Goal: Task Accomplishment & Management: Manage account settings

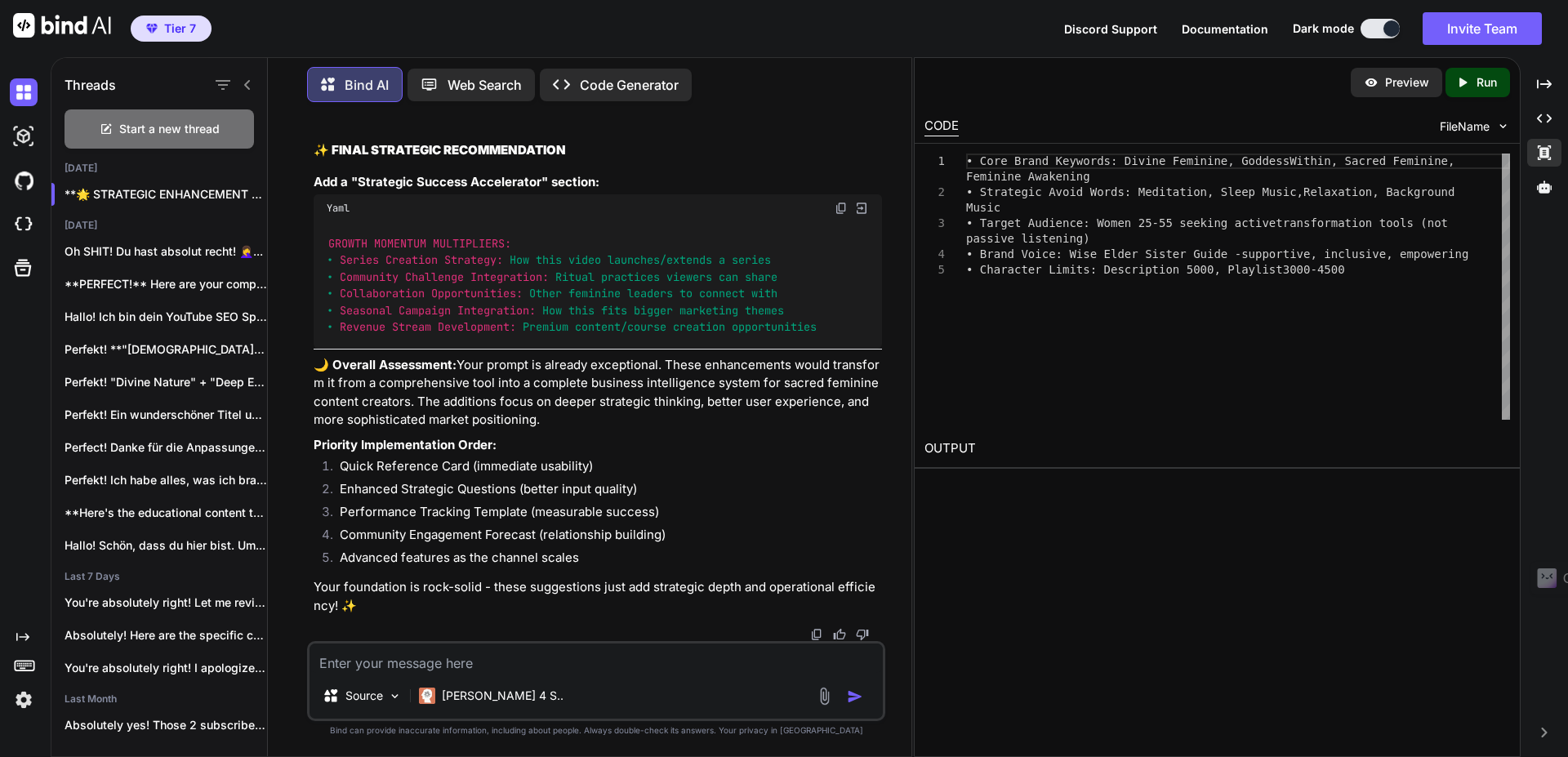
scroll to position [90166, 0]
click at [1477, 44] on button "Invite Team" at bounding box center [1483, 29] width 120 height 33
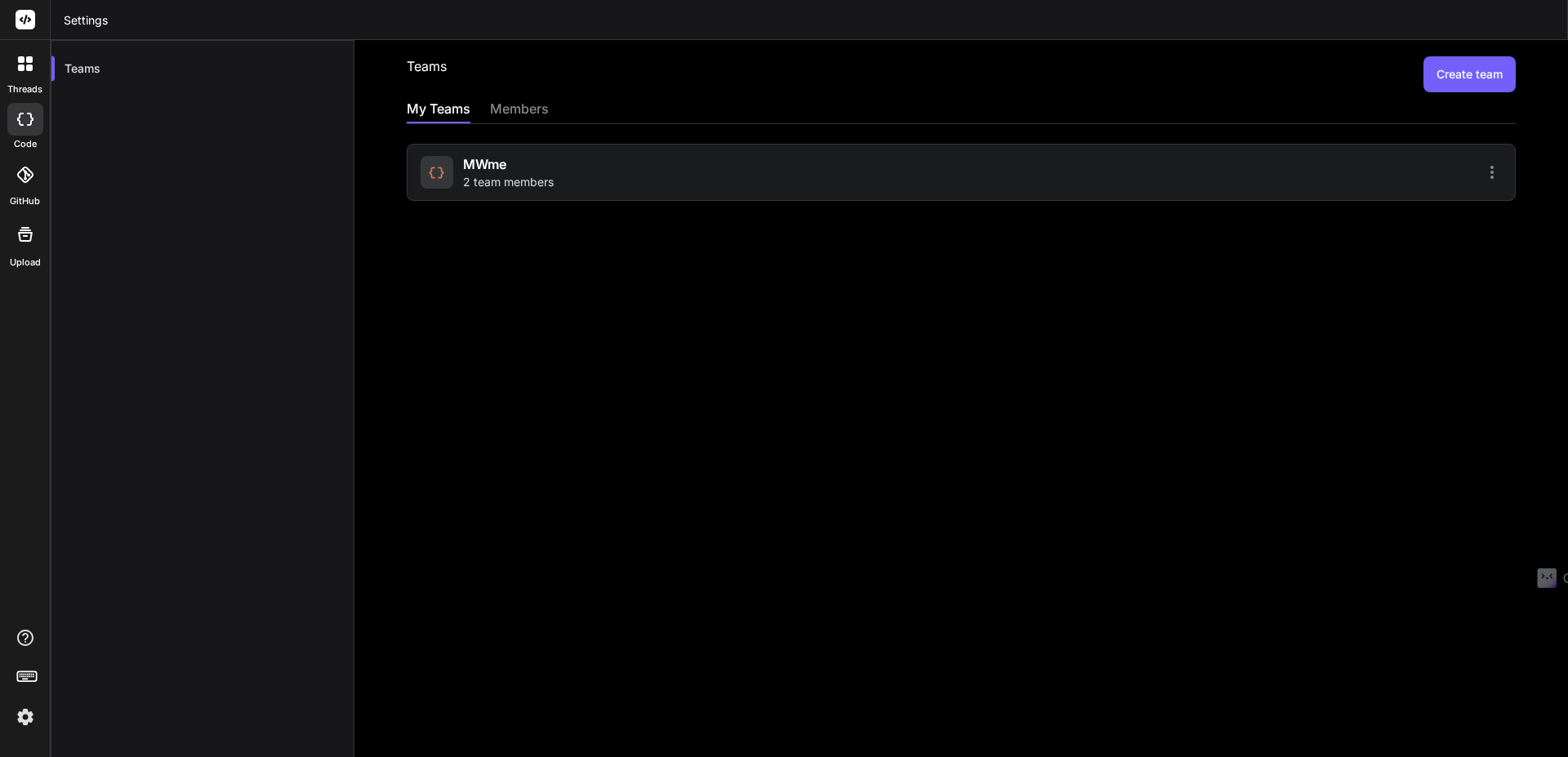
click at [1302, 179] on div at bounding box center [1234, 172] width 536 height 19
click at [1483, 175] on icon at bounding box center [1491, 172] width 19 height 19
click at [1206, 188] on div at bounding box center [784, 378] width 1568 height 757
click at [510, 184] on span "2 team members" at bounding box center [509, 182] width 91 height 16
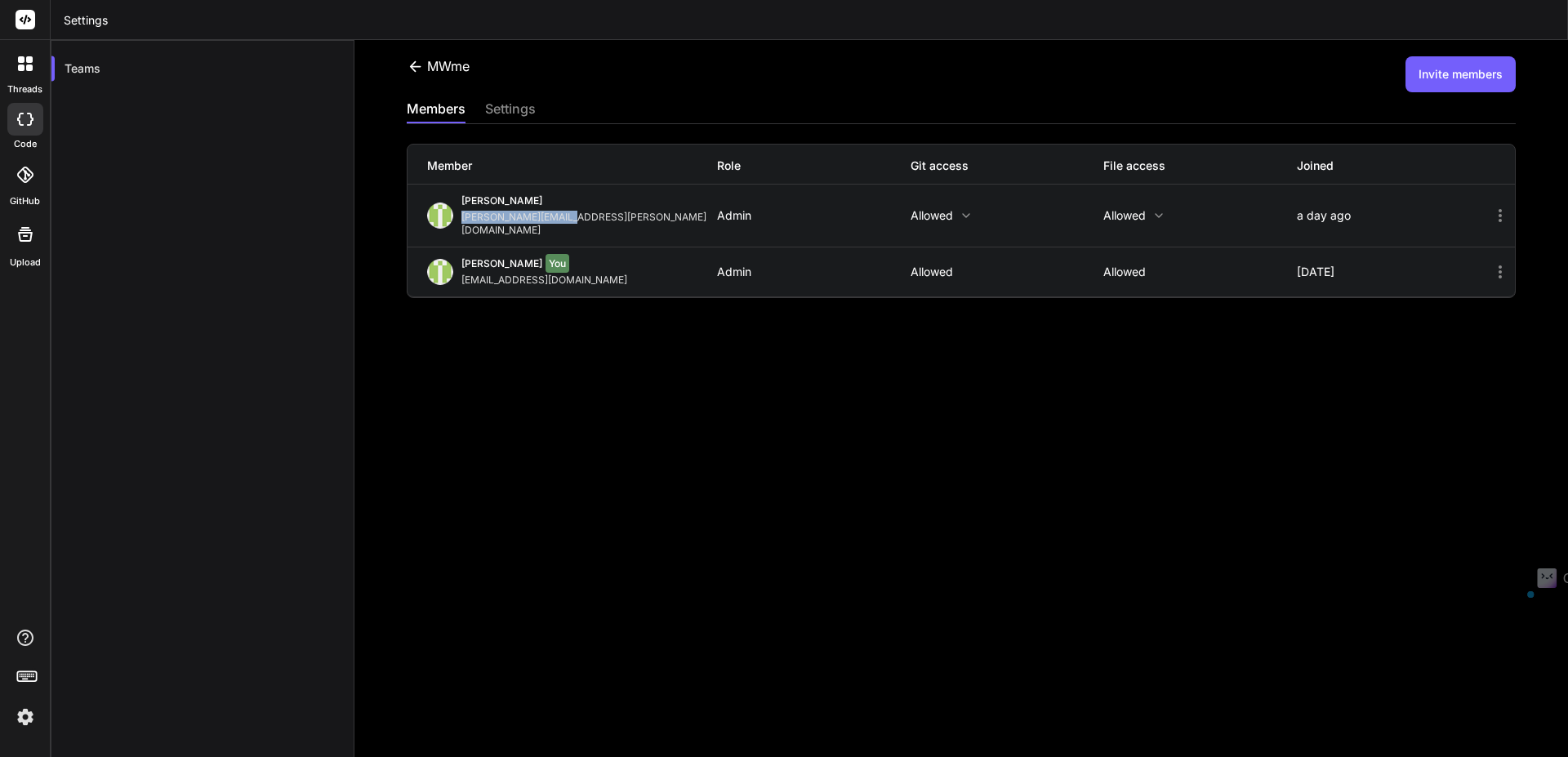
drag, startPoint x: 559, startPoint y: 222, endPoint x: 459, endPoint y: 219, distance: 100.0
click at [459, 219] on div "[PERSON_NAME] [PERSON_NAME][EMAIL_ADDRESS][PERSON_NAME][DOMAIN_NAME]" at bounding box center [572, 216] width 290 height 42
copy div "[PERSON_NAME][EMAIL_ADDRESS][PERSON_NAME][DOMAIN_NAME]"
click at [1491, 216] on icon at bounding box center [1500, 215] width 19 height 19
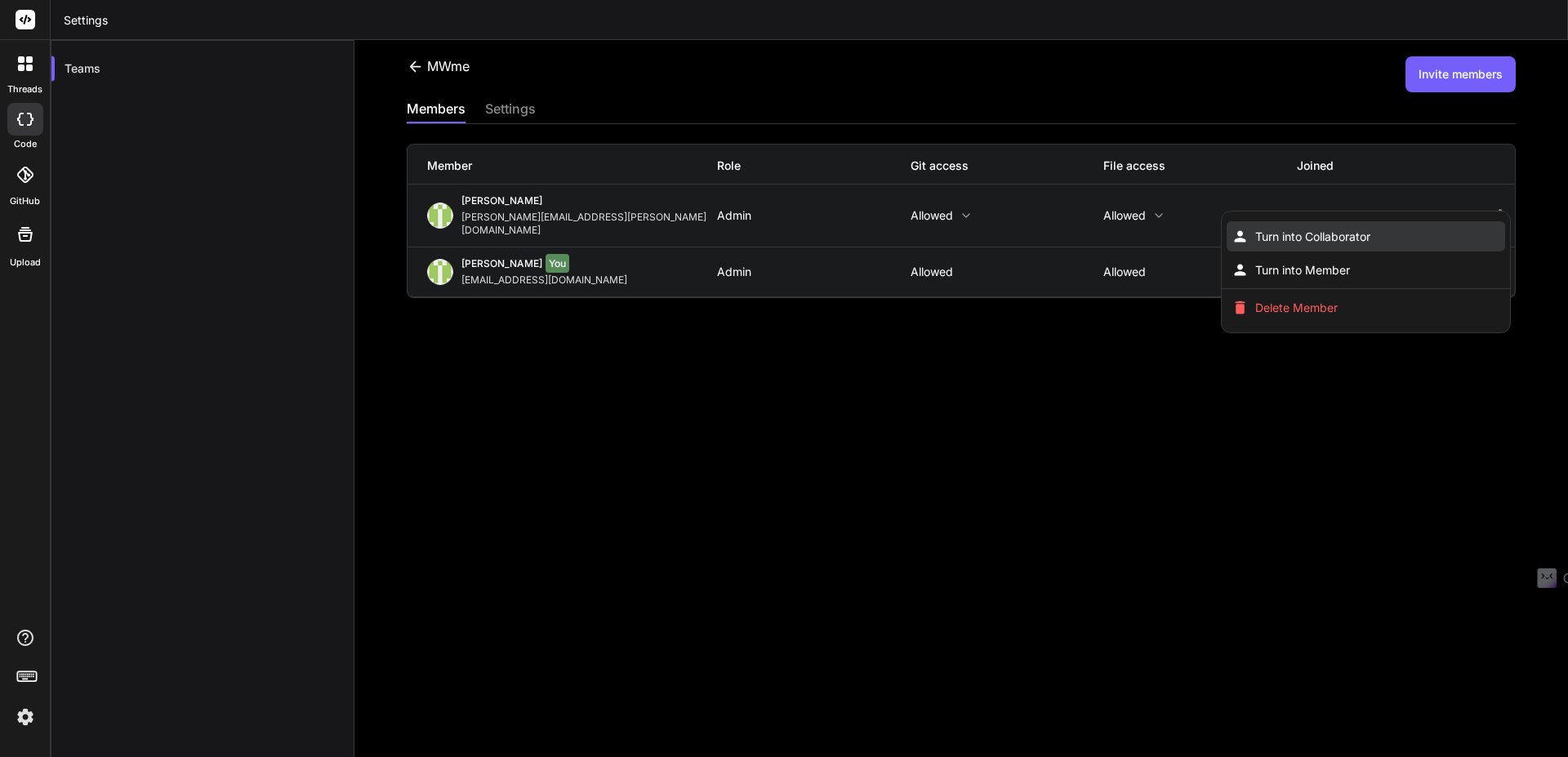
click at [1315, 232] on li "Turn into Collaborator" at bounding box center [1366, 237] width 279 height 30
